Goal: Task Accomplishment & Management: Manage account settings

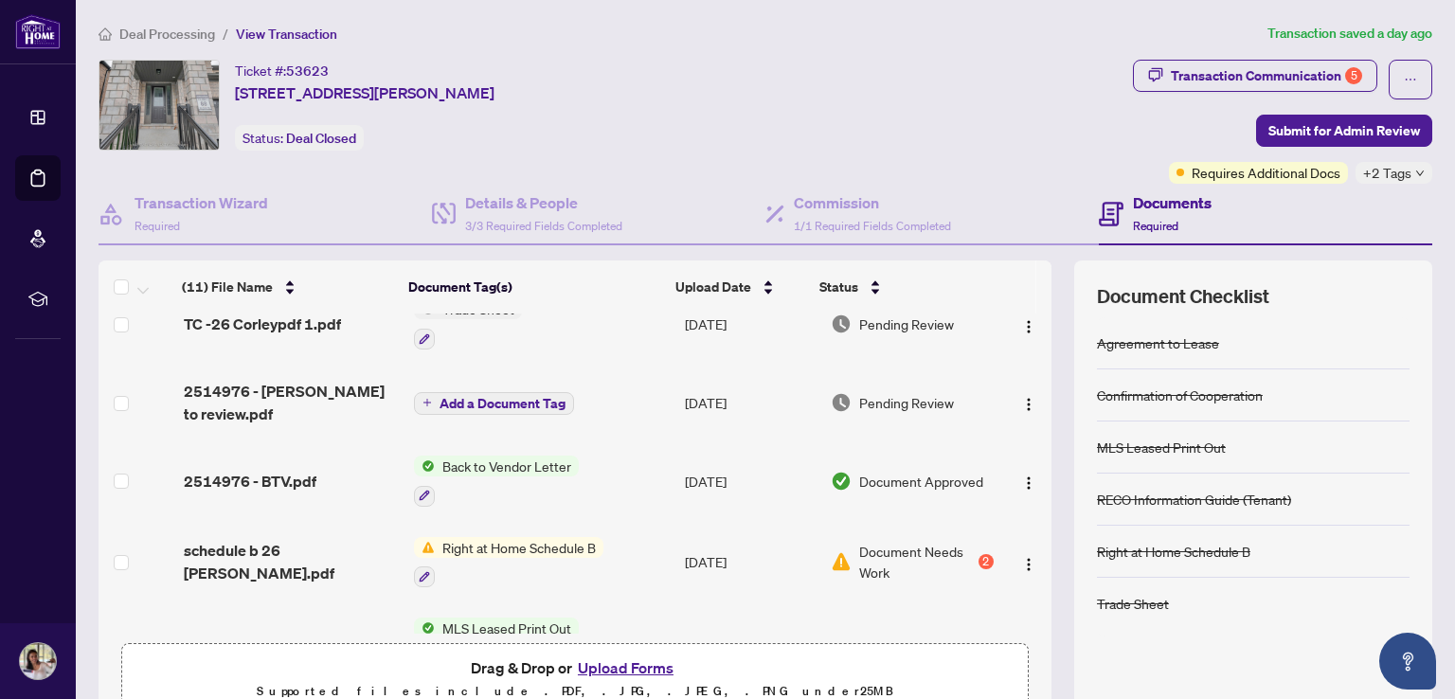
scroll to position [474, 0]
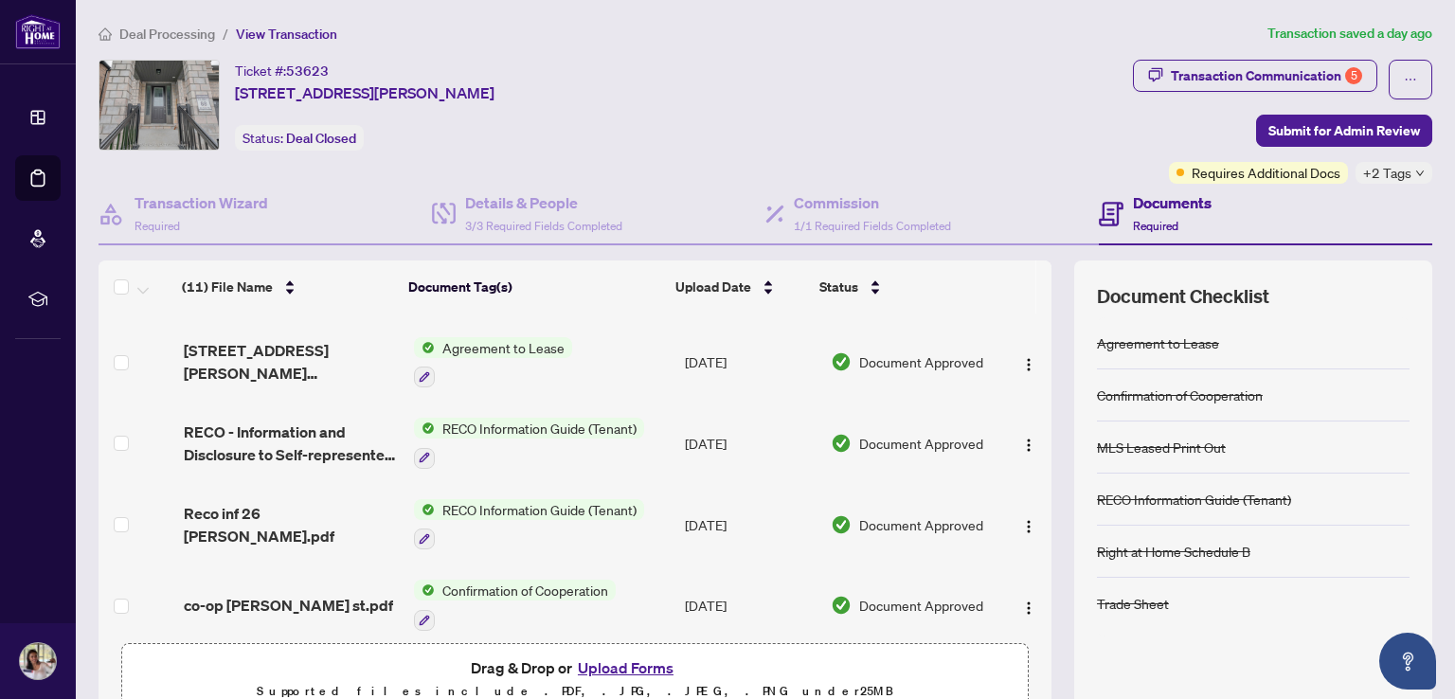
click at [641, 657] on button "Upload Forms" at bounding box center [625, 667] width 107 height 25
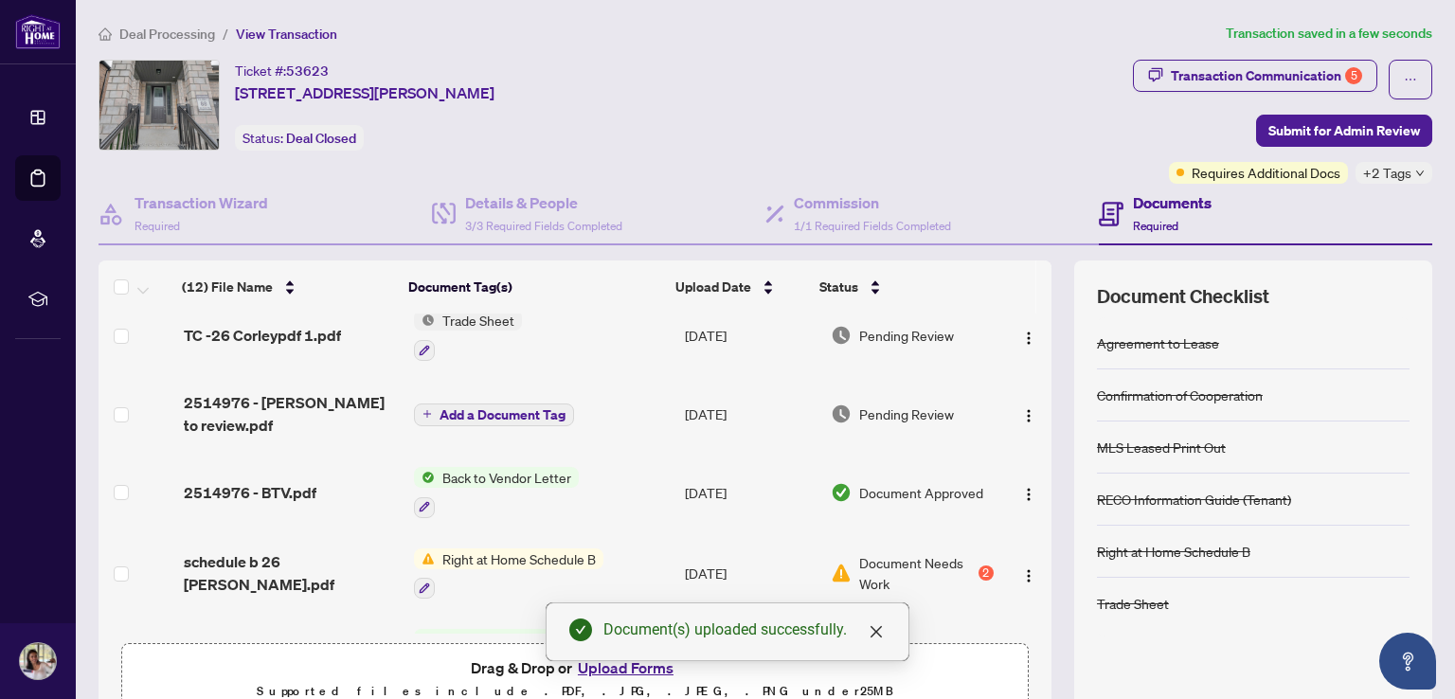
scroll to position [0, 0]
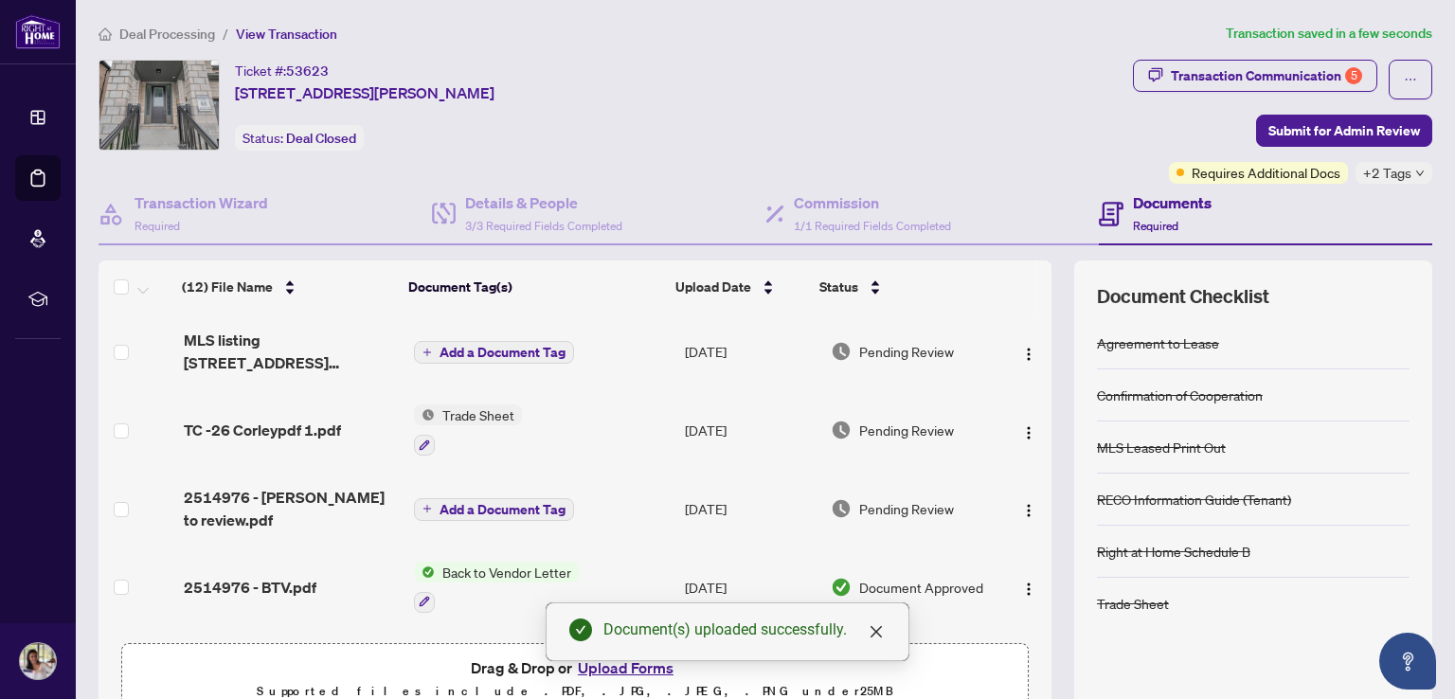
click at [492, 346] on span "Add a Document Tag" at bounding box center [502, 352] width 126 height 13
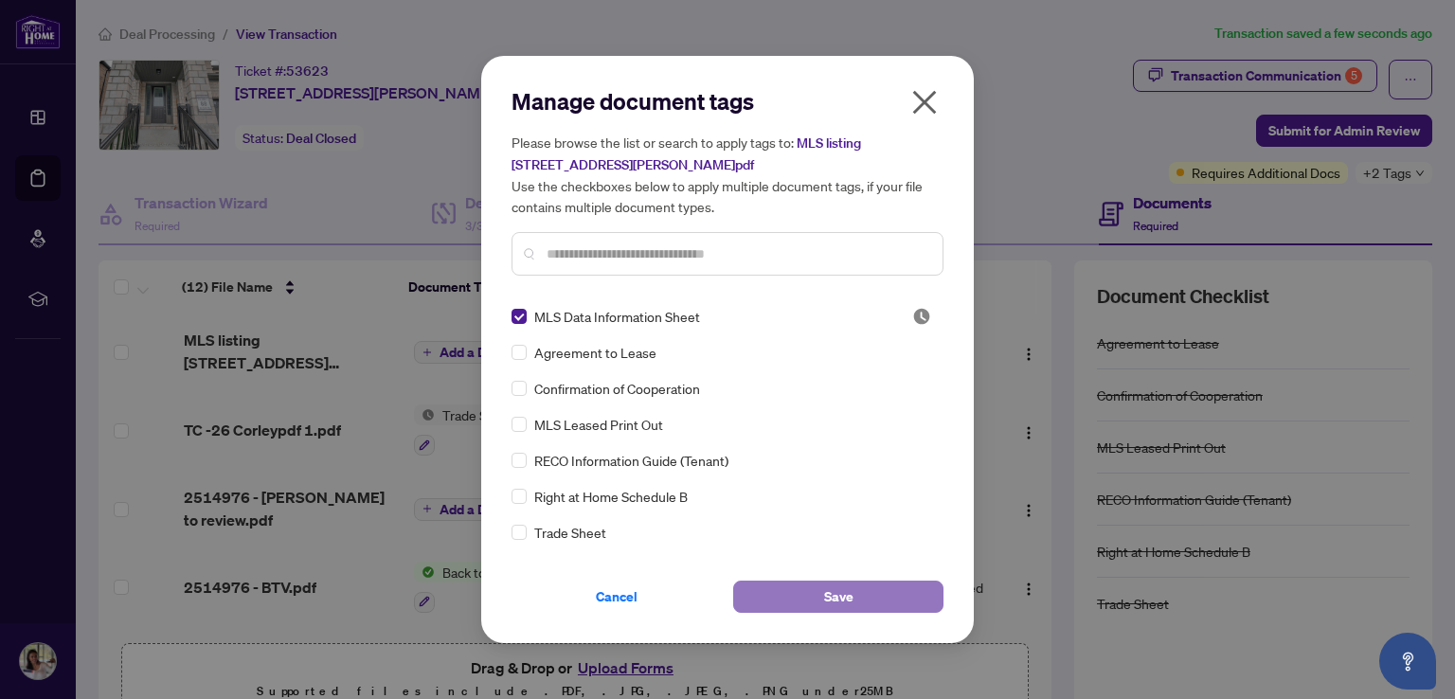
click at [820, 588] on button "Save" at bounding box center [838, 597] width 210 height 32
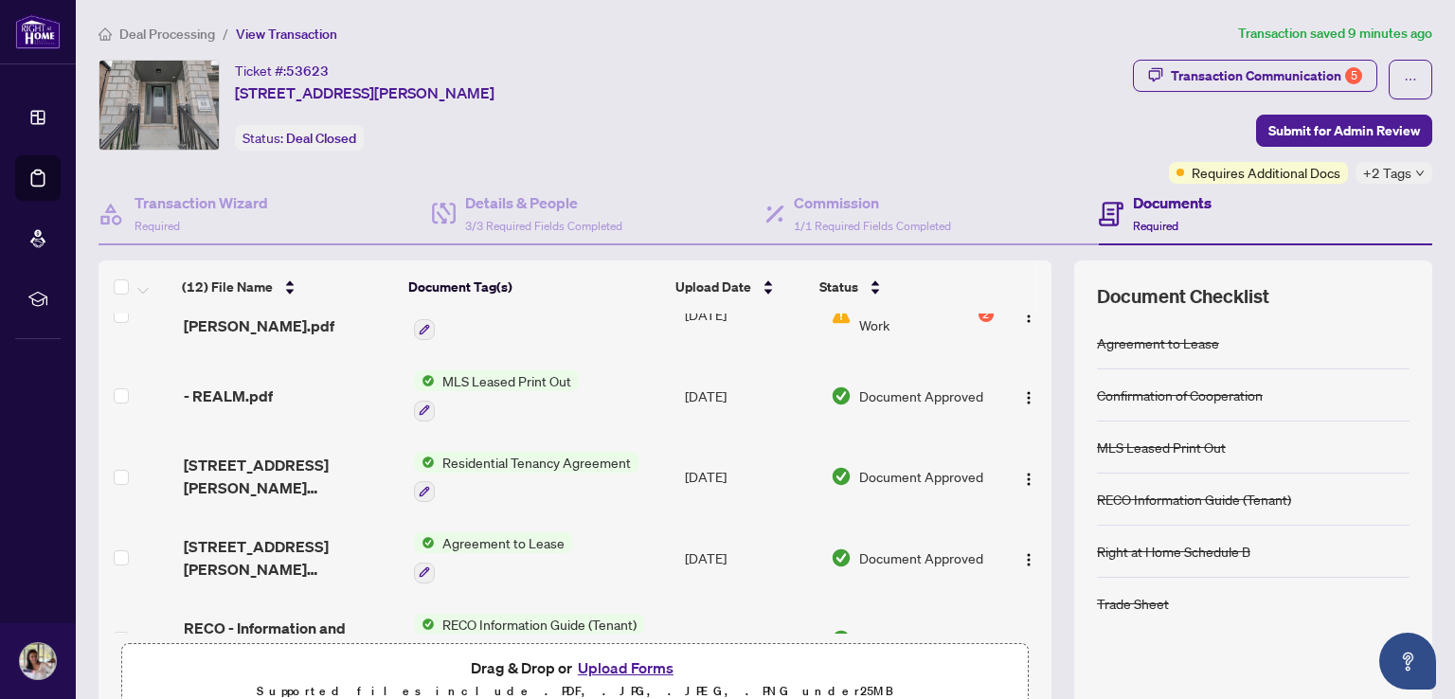
scroll to position [379, 0]
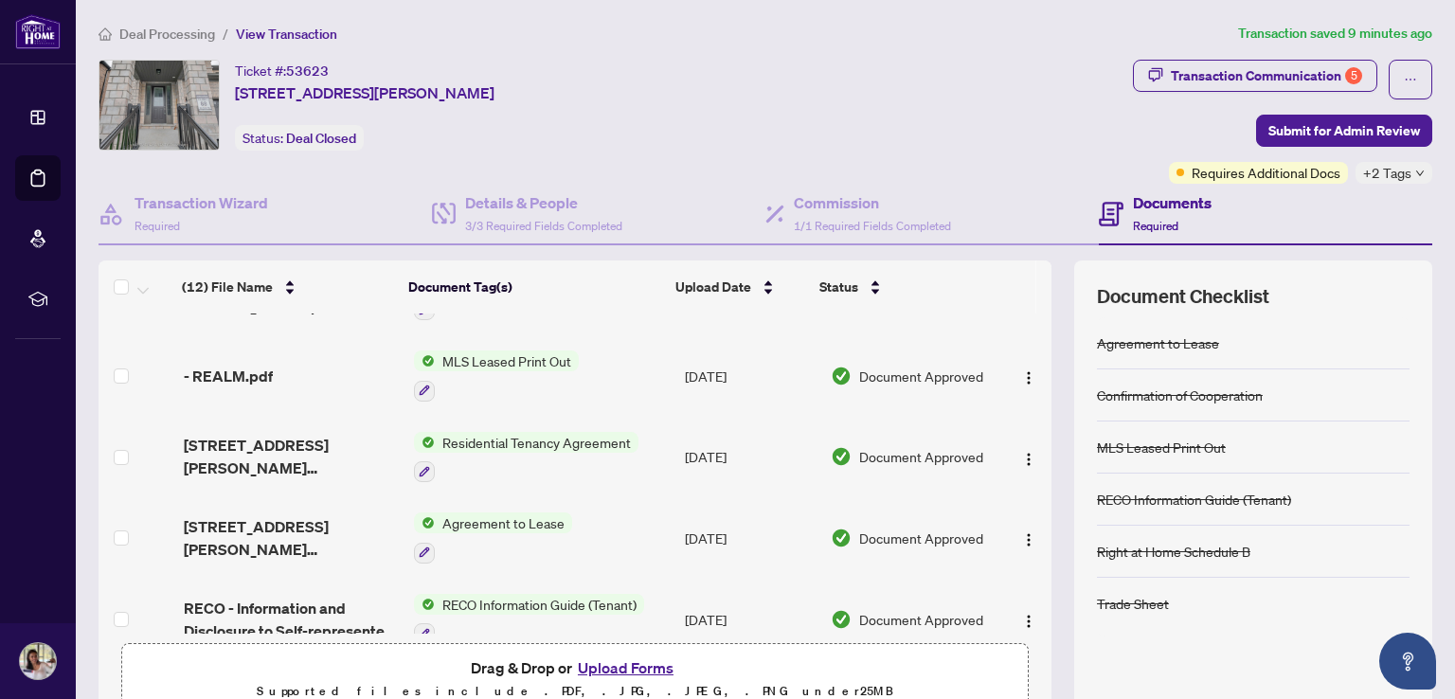
click at [515, 353] on span "MLS Leased Print Out" at bounding box center [507, 360] width 144 height 21
click at [474, 448] on span "MLS Leased Print Out" at bounding box center [477, 446] width 144 height 21
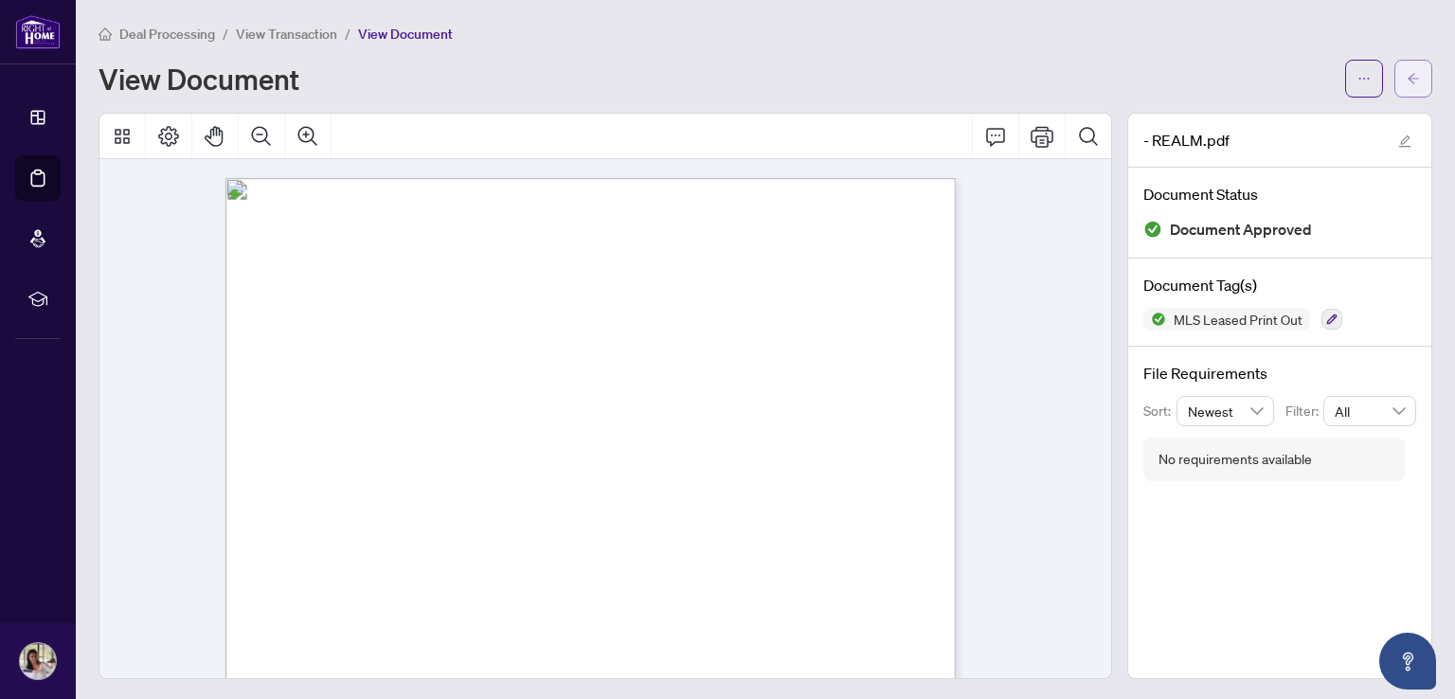
click at [1407, 77] on icon "arrow-left" at bounding box center [1412, 78] width 11 height 10
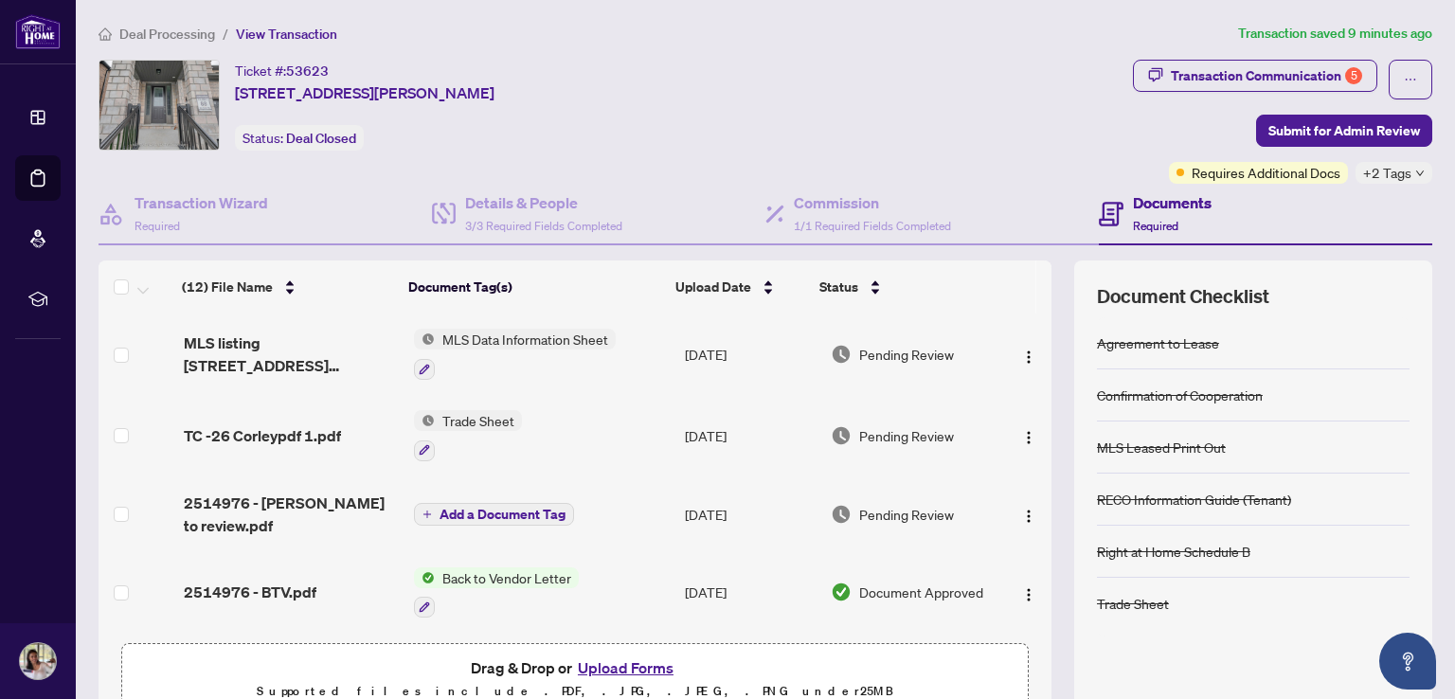
click at [500, 334] on span "MLS Data Information Sheet" at bounding box center [525, 339] width 181 height 21
click at [483, 426] on span "MLS Data Information Sheet" at bounding box center [514, 430] width 181 height 21
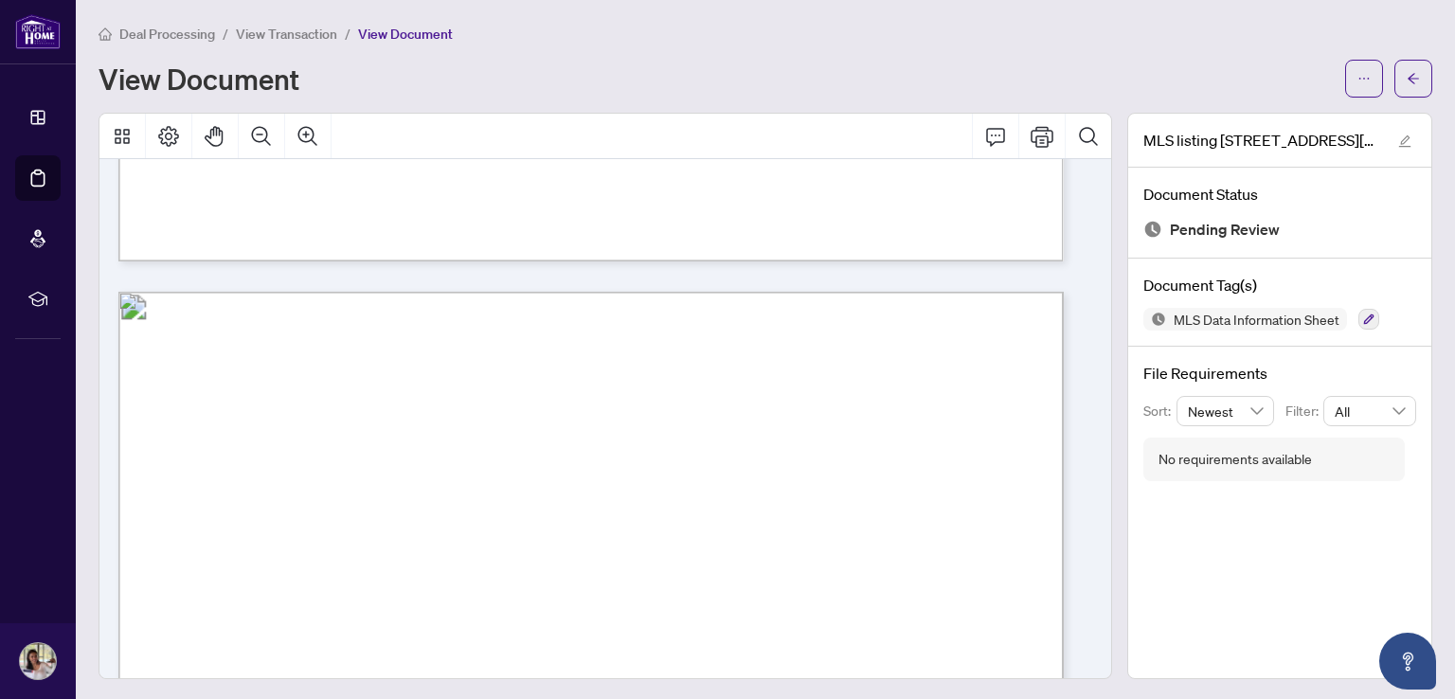
scroll to position [12406, 0]
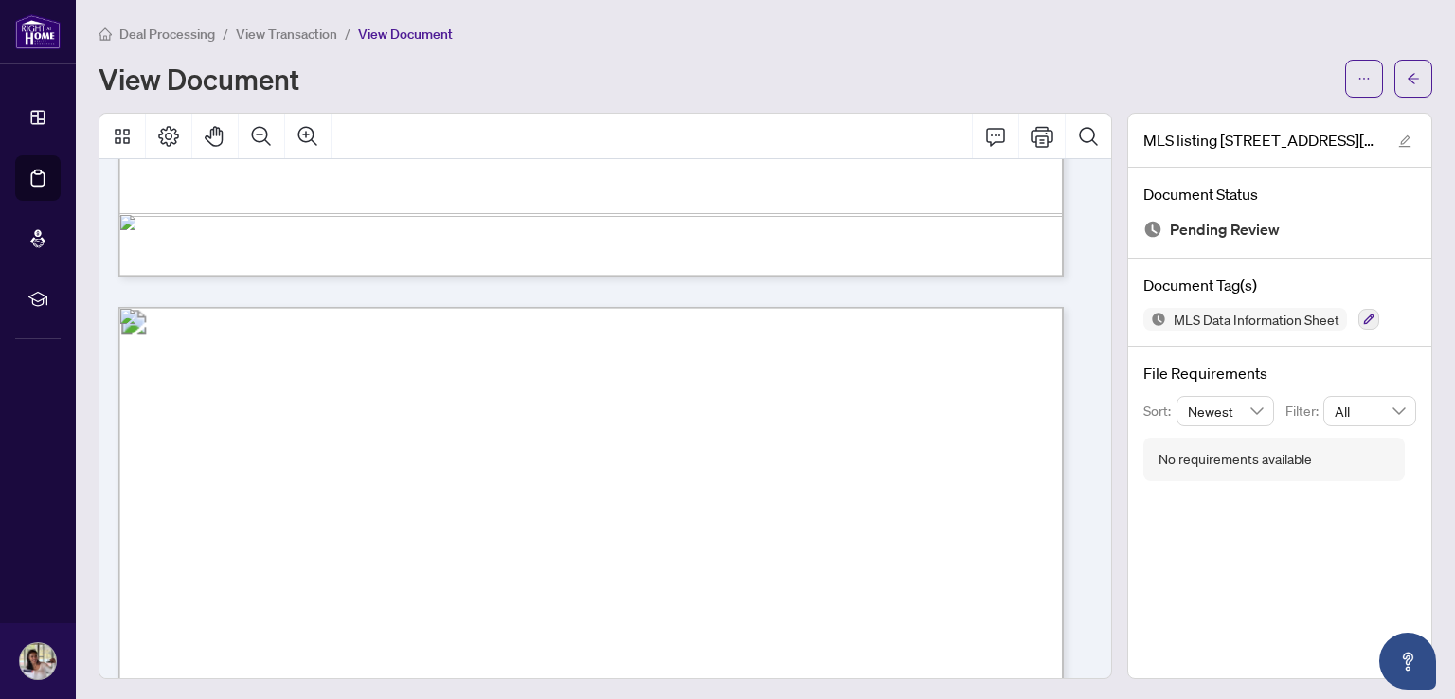
click at [593, 426] on span "4" at bounding box center [589, 430] width 7 height 12
click at [593, 428] on span "4" at bounding box center [589, 430] width 7 height 12
click at [1406, 85] on span "button" at bounding box center [1412, 78] width 13 height 30
